Goal: Information Seeking & Learning: Learn about a topic

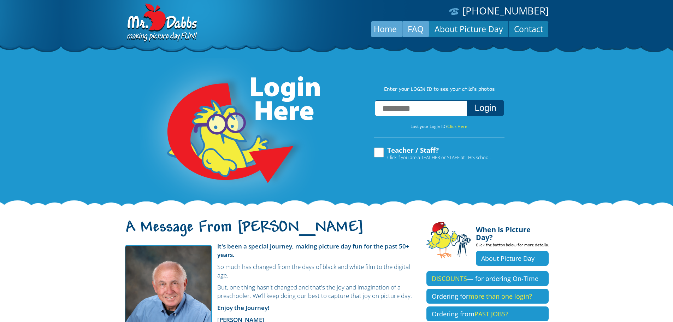
click at [409, 30] on link "FAQ" at bounding box center [416, 29] width 27 height 17
